Goal: Task Accomplishment & Management: Manage account settings

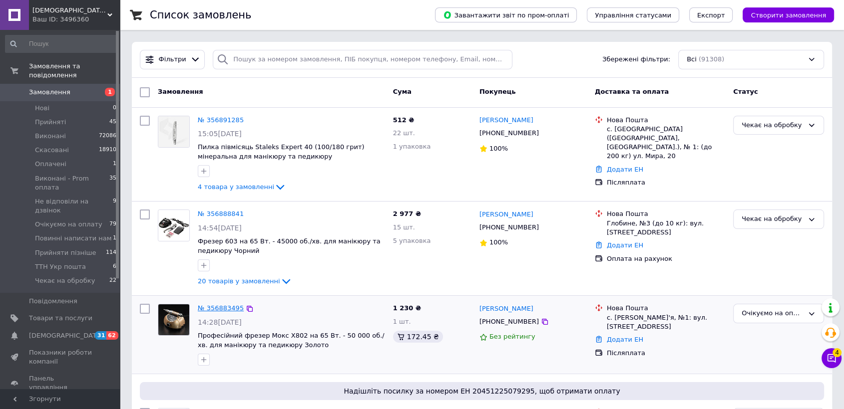
click at [218, 309] on link "№ 356883495" at bounding box center [221, 308] width 46 height 7
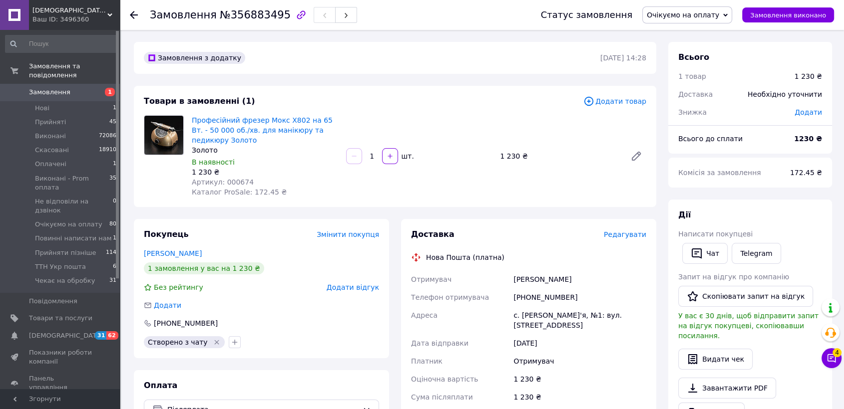
click at [710, 21] on span "Очікуємо на оплату" at bounding box center [687, 14] width 90 height 17
click at [702, 30] on li "Прийнято" at bounding box center [688, 34] width 91 height 15
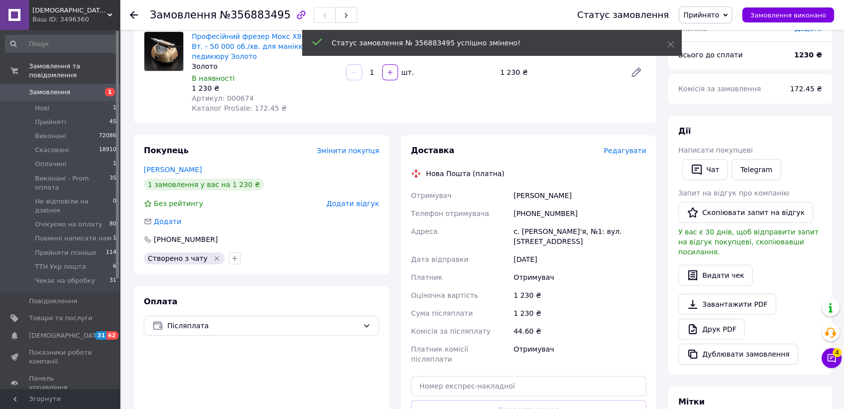
scroll to position [111, 0]
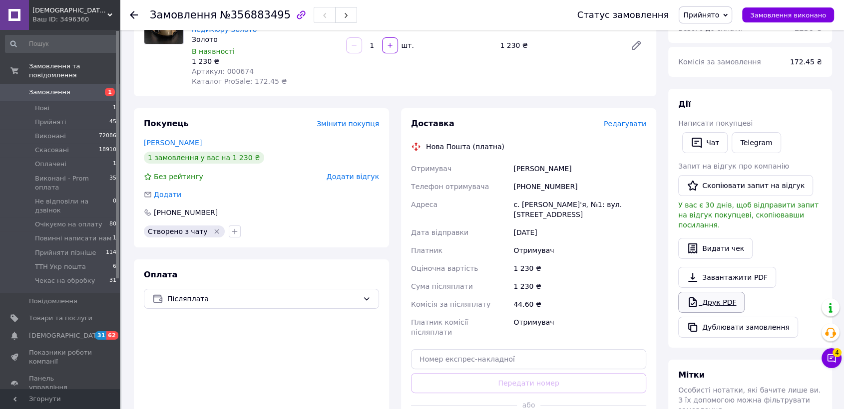
click at [697, 307] on icon at bounding box center [693, 303] width 12 height 12
drag, startPoint x: 66, startPoint y: 80, endPoint x: 160, endPoint y: 11, distance: 116.3
click at [67, 88] on span "Замовлення" at bounding box center [60, 92] width 63 height 9
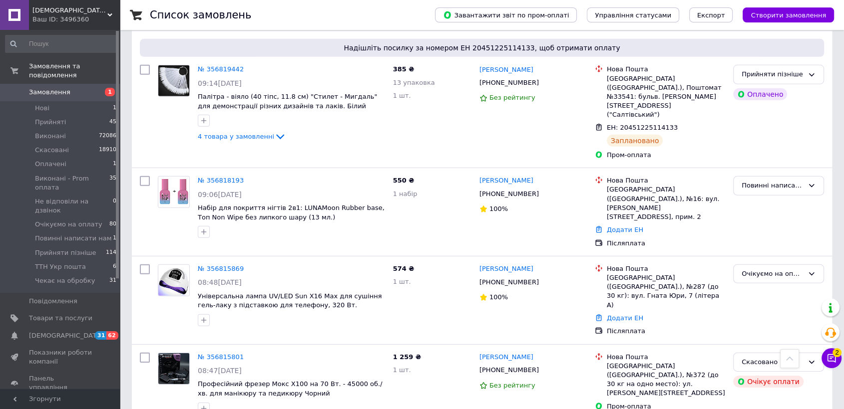
scroll to position [6621, 0]
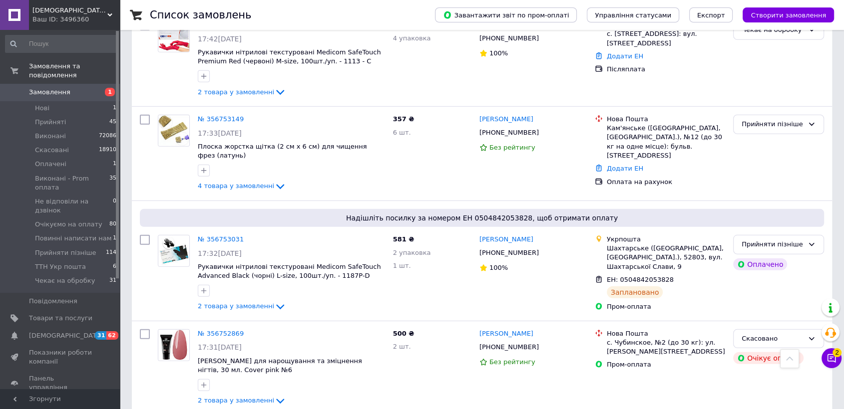
click at [61, 88] on span "Замовлення" at bounding box center [49, 92] width 41 height 9
